Goal: Download file/media

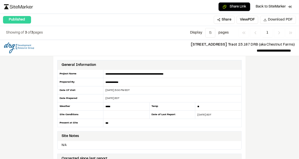
click at [277, 18] on span "Download PDF" at bounding box center [280, 20] width 25 height 6
